Goal: Task Accomplishment & Management: Use online tool/utility

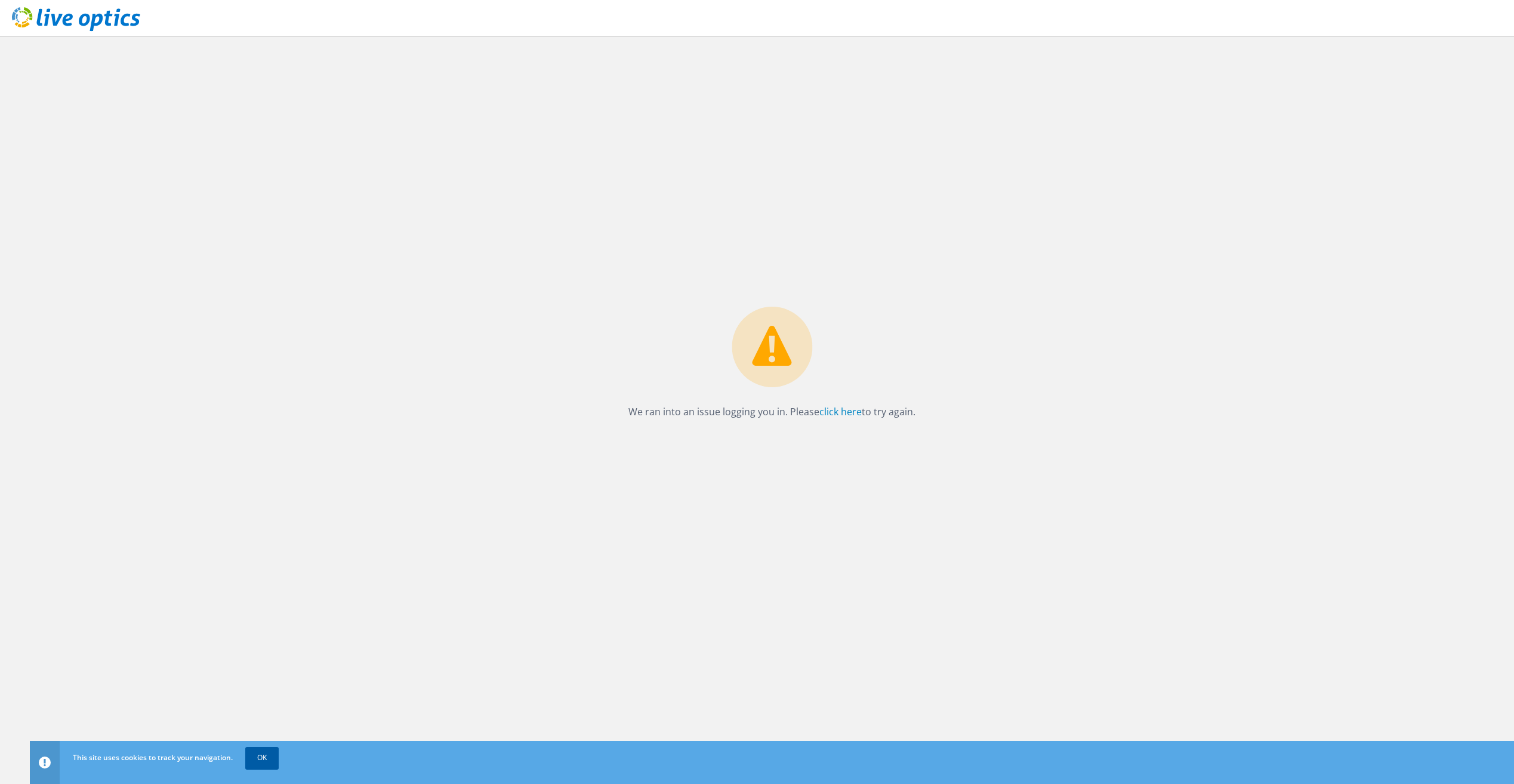
click at [257, 764] on link "OK" at bounding box center [262, 758] width 34 height 21
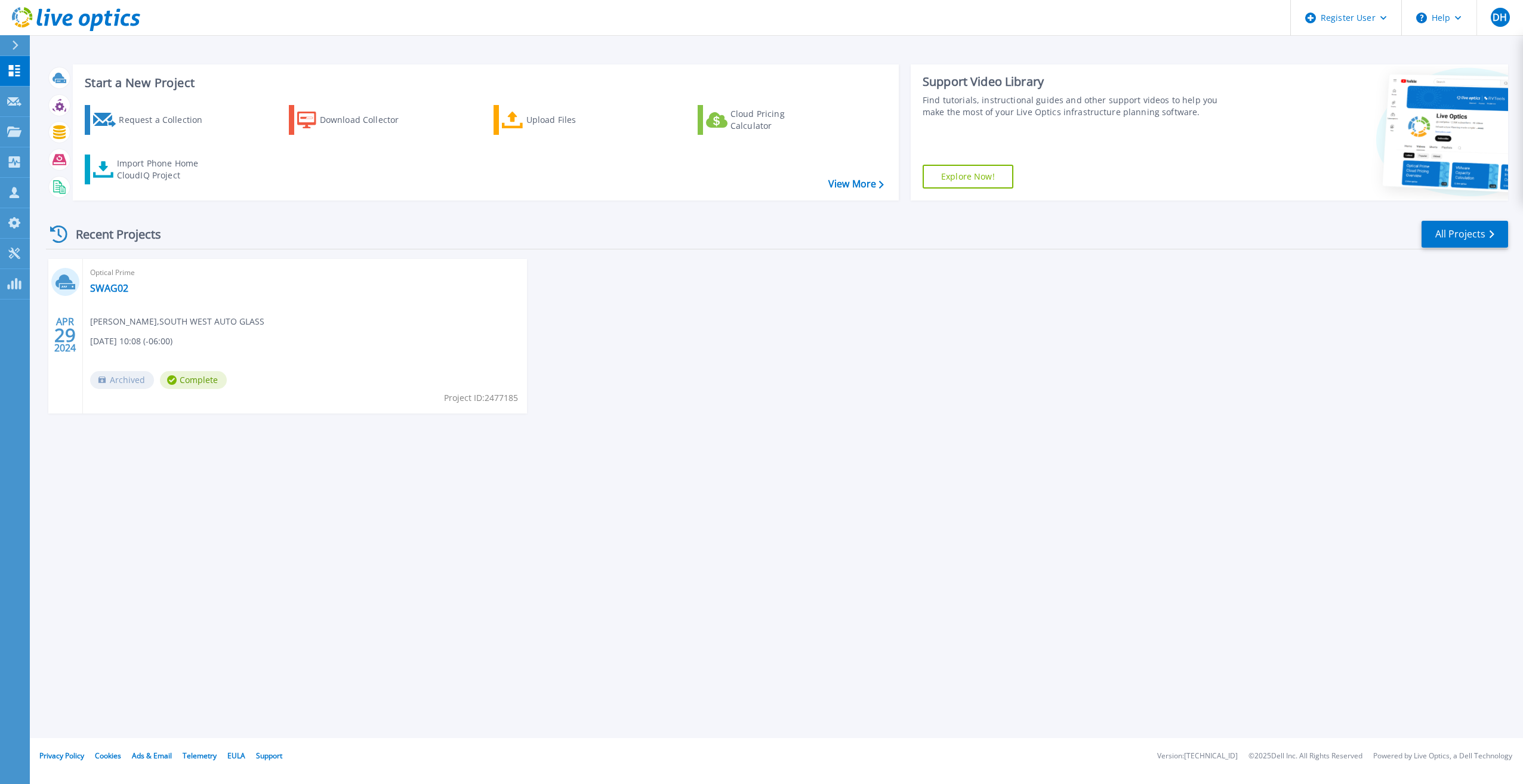
click at [11, 48] on div at bounding box center [20, 45] width 19 height 20
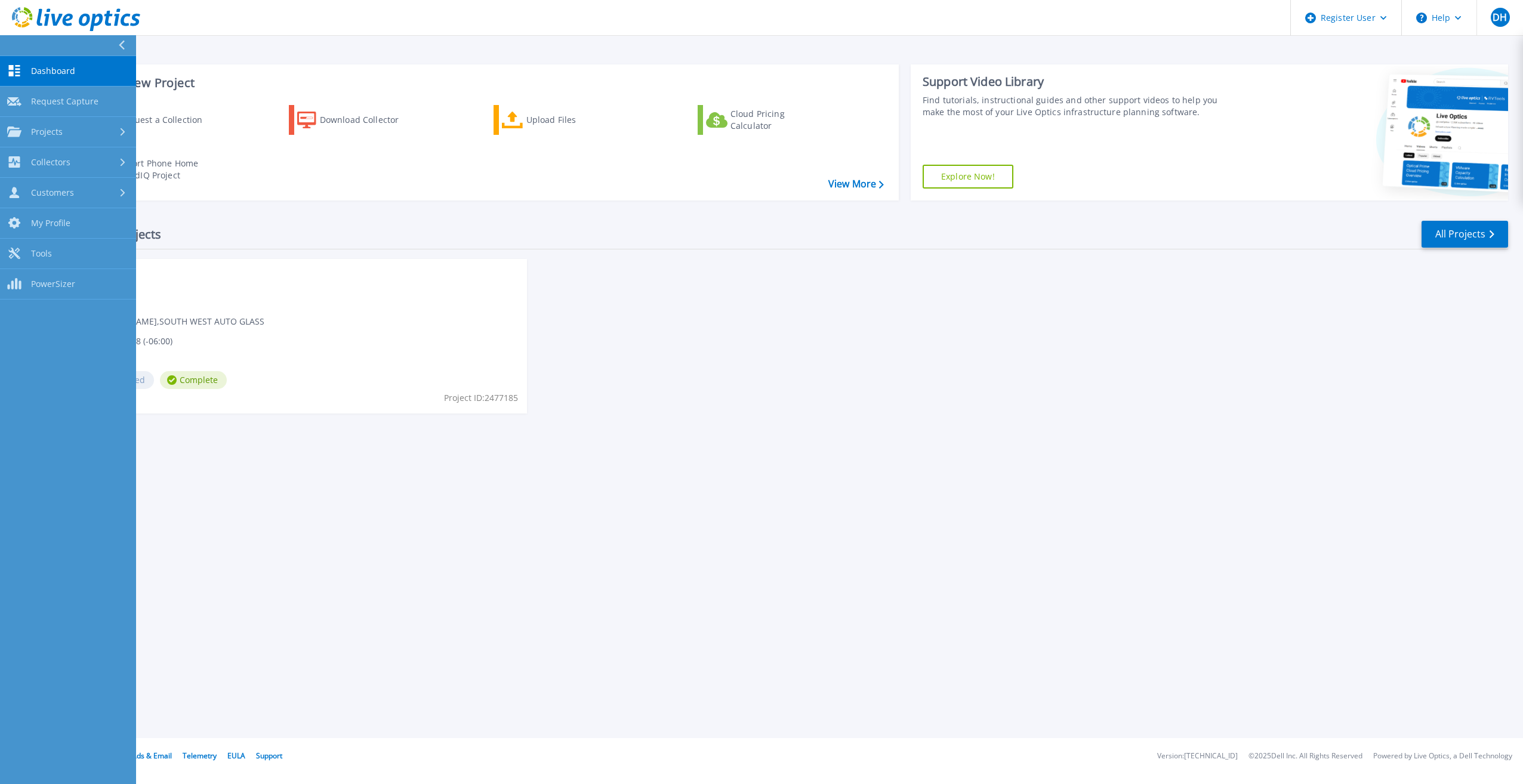
click at [124, 40] on icon at bounding box center [122, 45] width 6 height 9
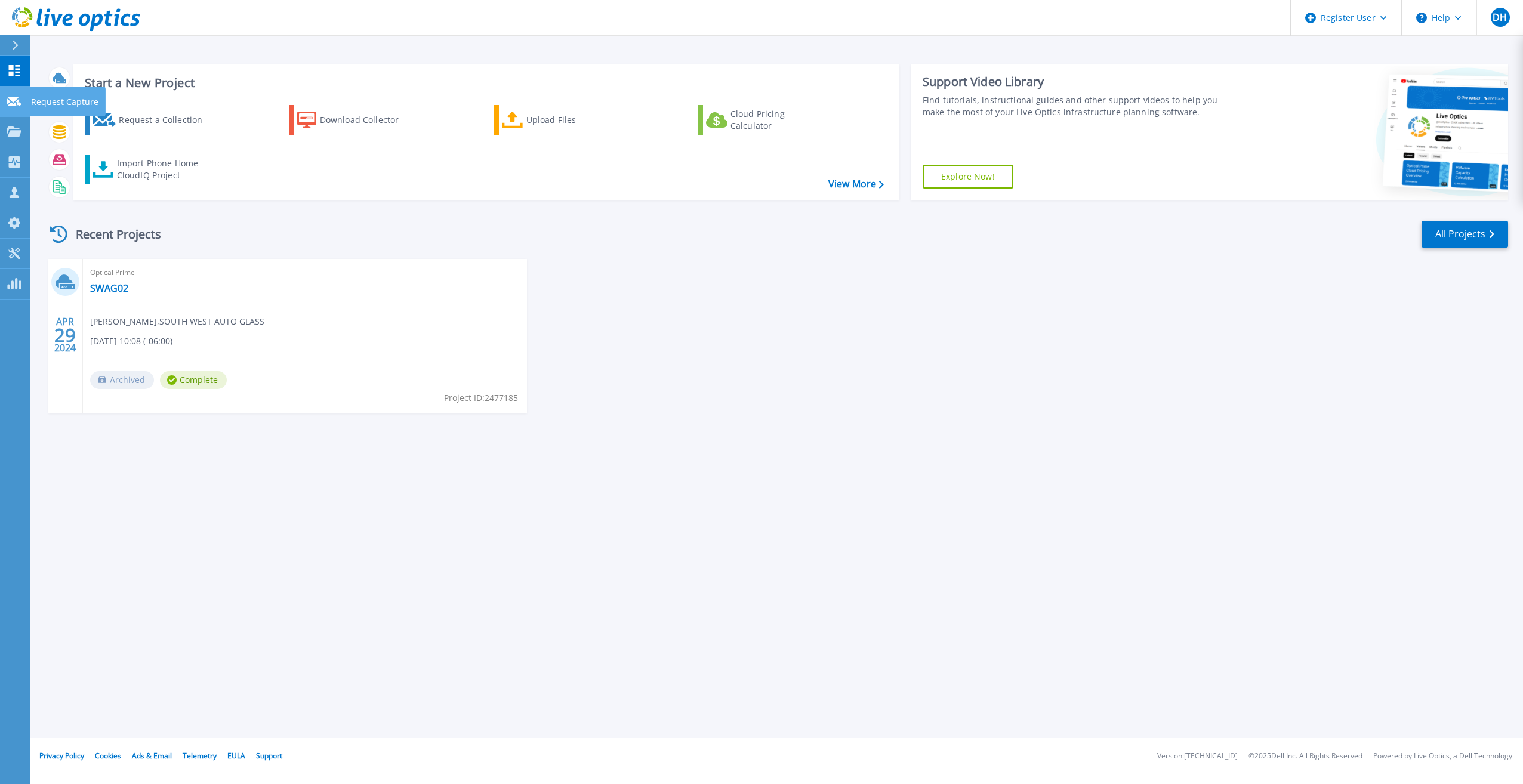
click at [18, 107] on link "Request Capture Request Capture" at bounding box center [15, 101] width 30 height 30
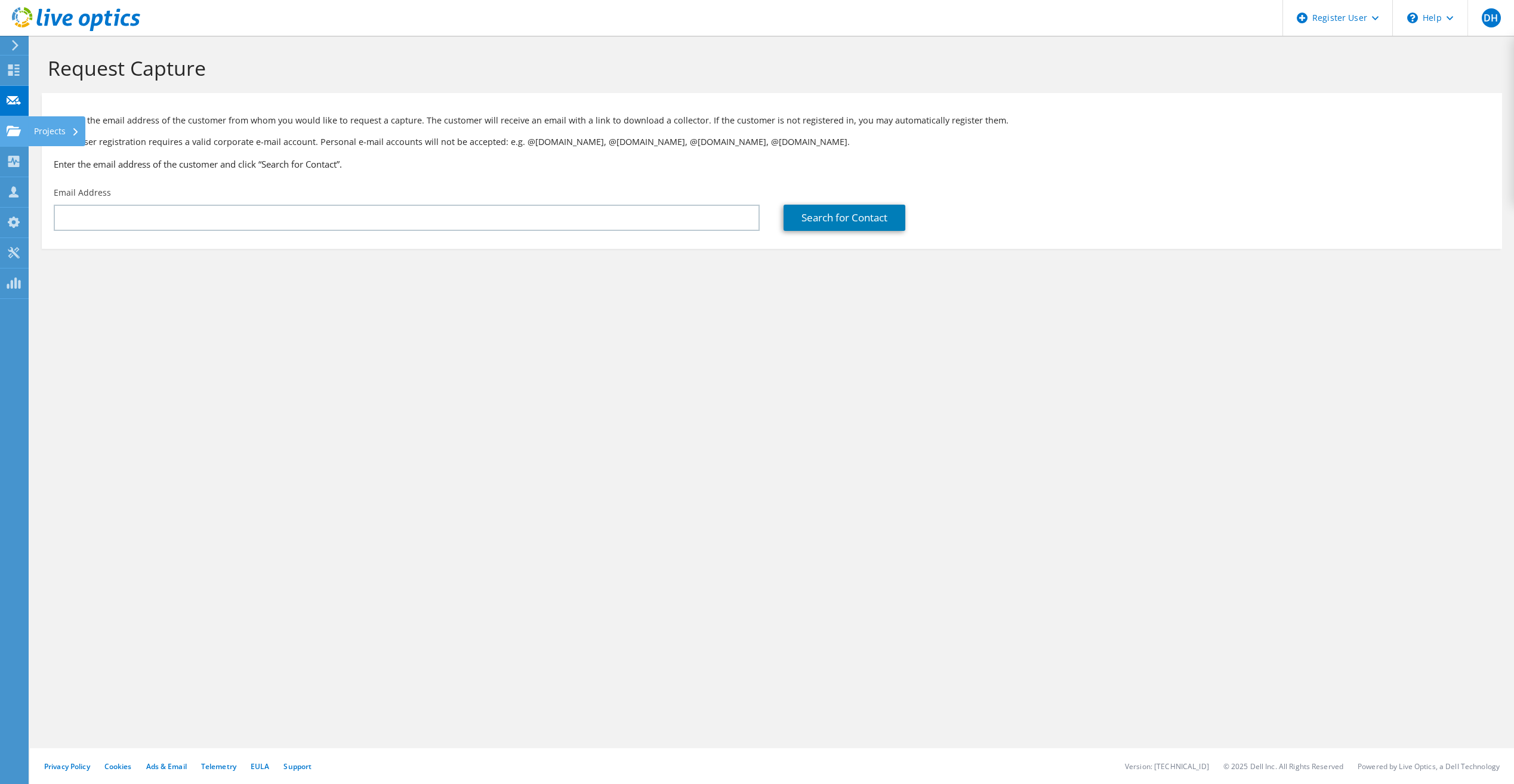
click at [19, 136] on div at bounding box center [13, 132] width 14 height 13
